Goal: Navigation & Orientation: Find specific page/section

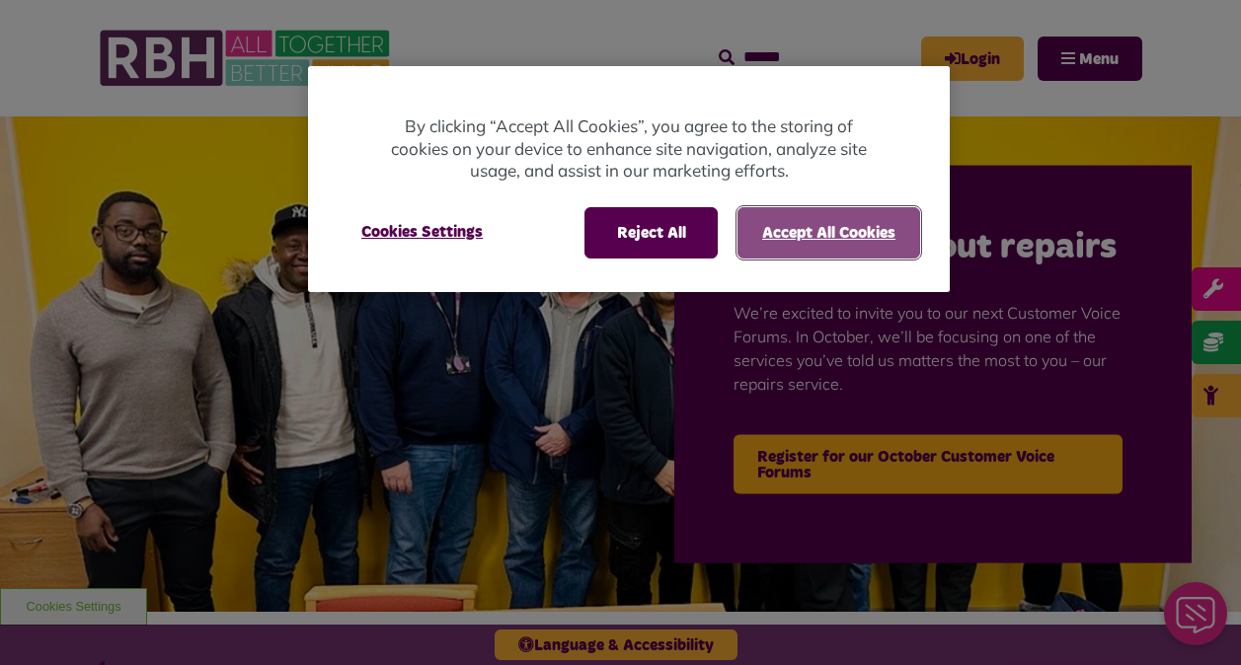
click at [790, 217] on button "Accept All Cookies" at bounding box center [828, 232] width 183 height 51
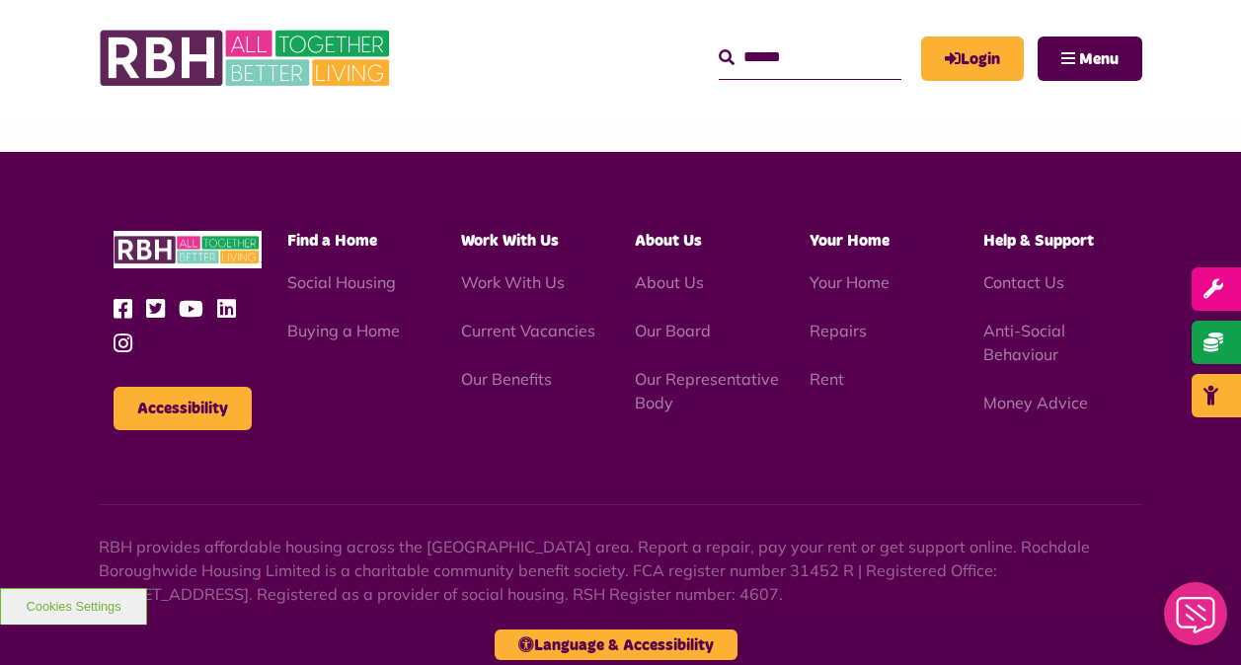
scroll to position [1932, 0]
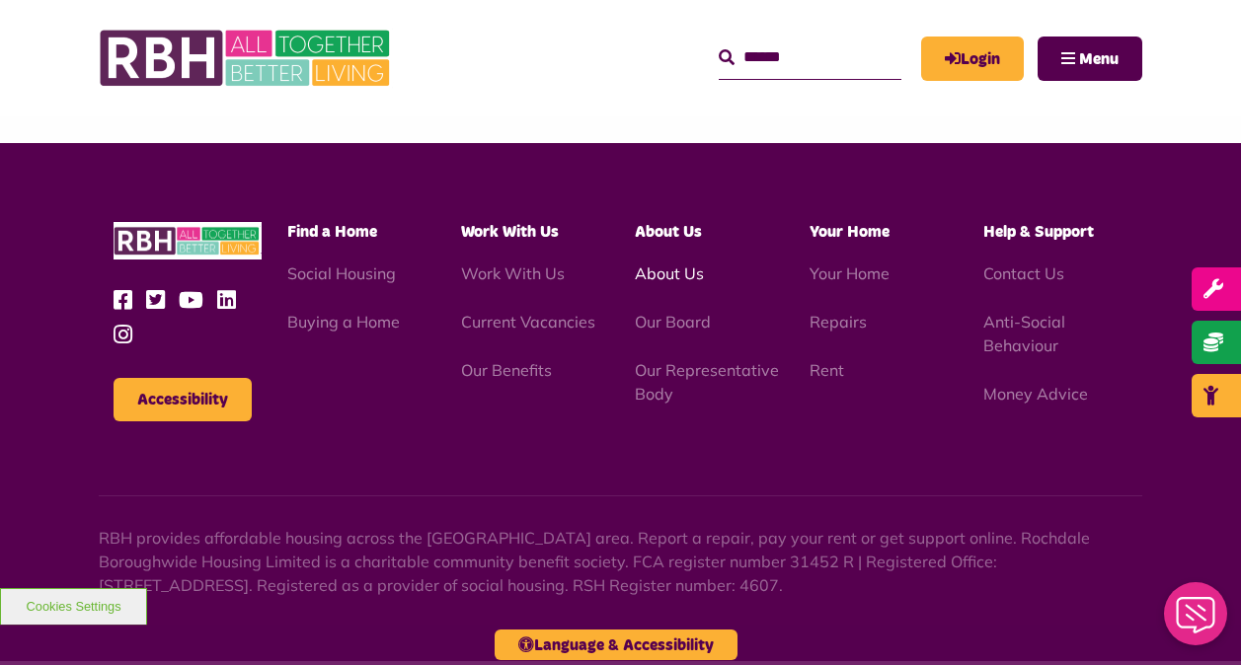
click at [697, 264] on link "About Us" at bounding box center [669, 274] width 69 height 20
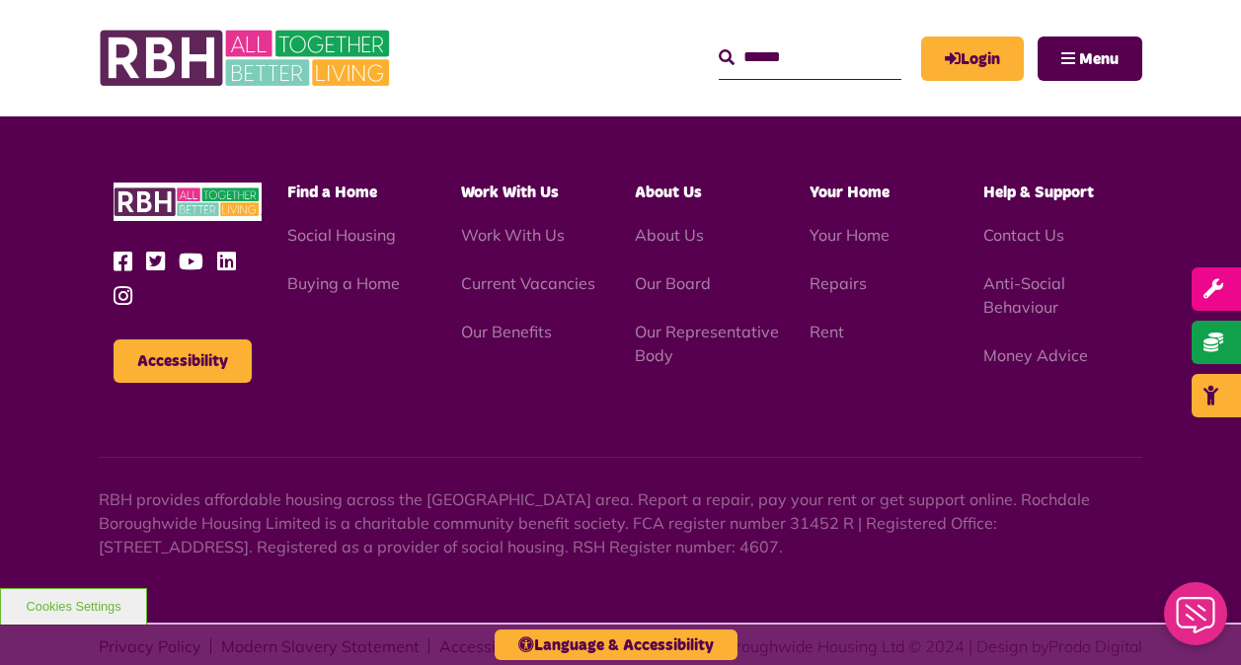
scroll to position [2468, 0]
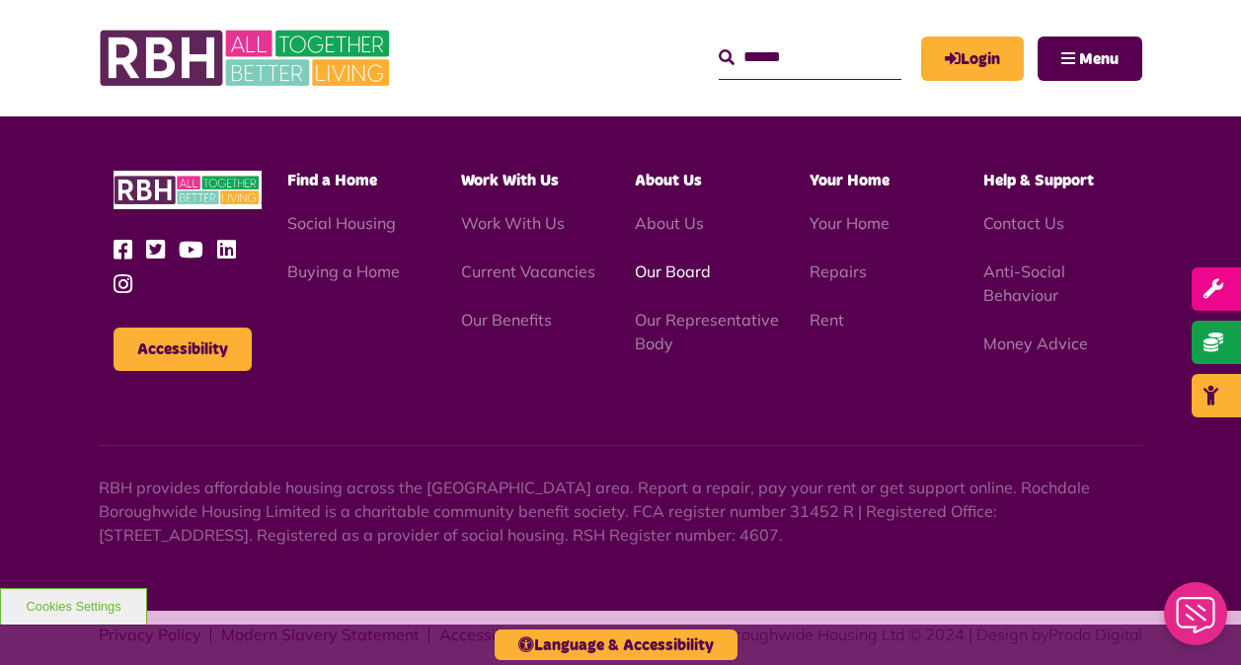
click at [673, 281] on link "Our Board" at bounding box center [673, 272] width 76 height 20
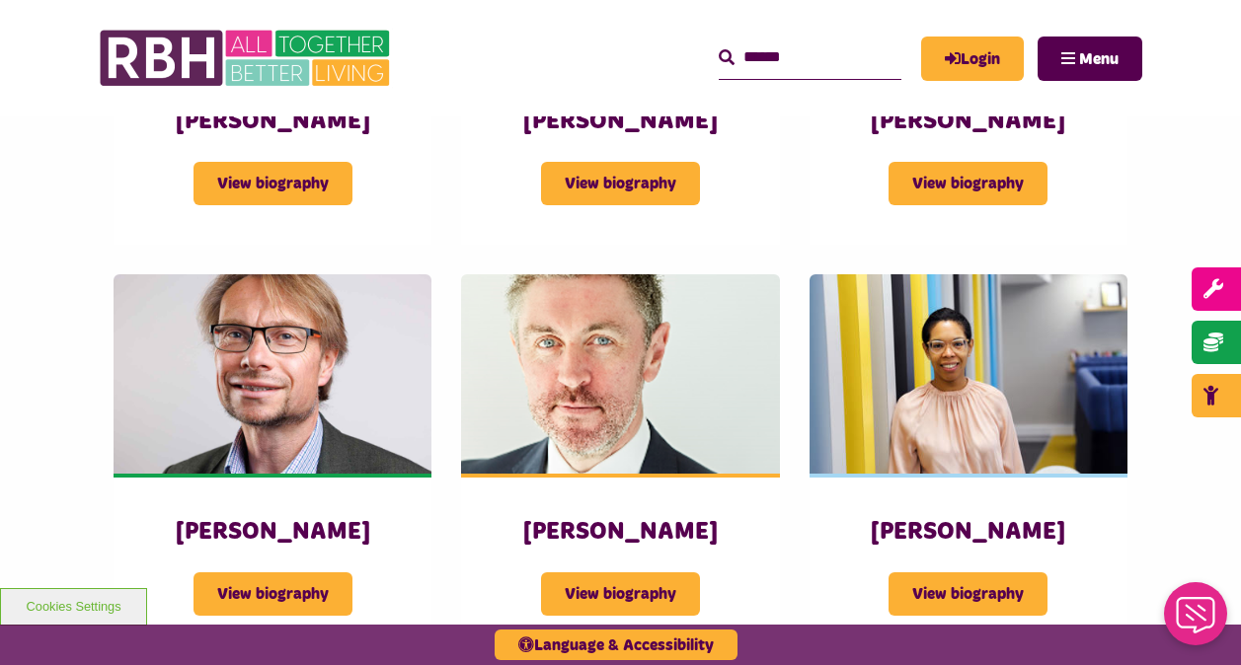
scroll to position [1283, 0]
